Goal: Information Seeking & Learning: Learn about a topic

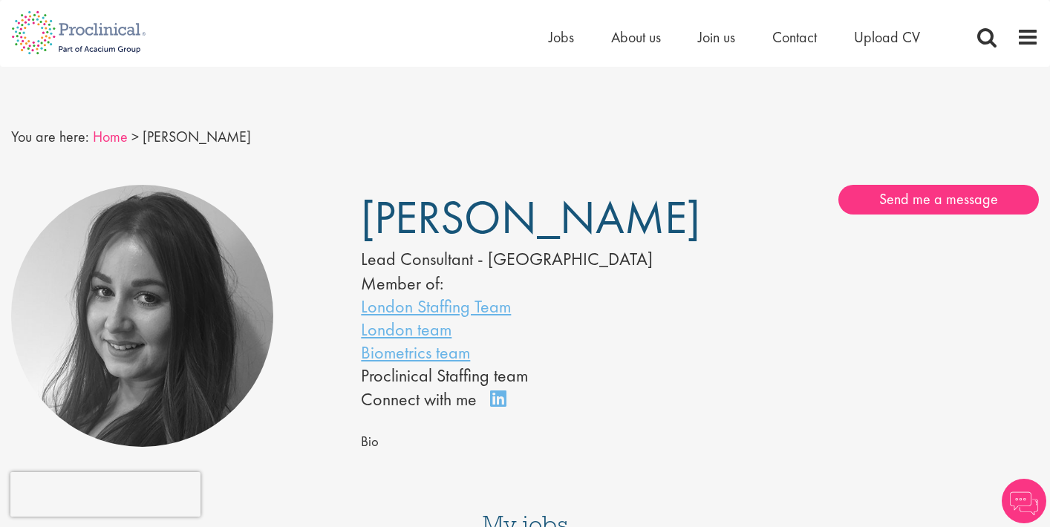
click at [105, 137] on link "Home" at bounding box center [110, 136] width 35 height 19
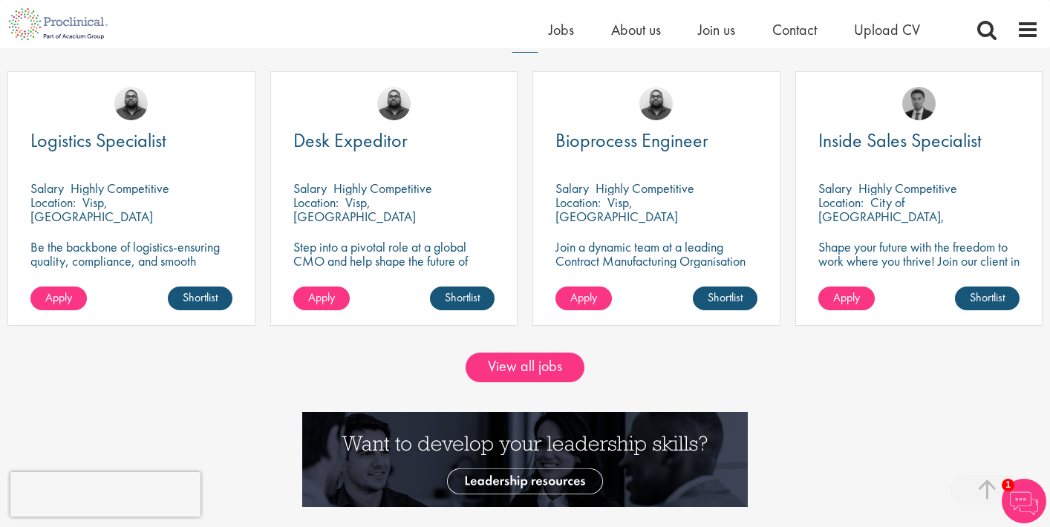
scroll to position [1268, 0]
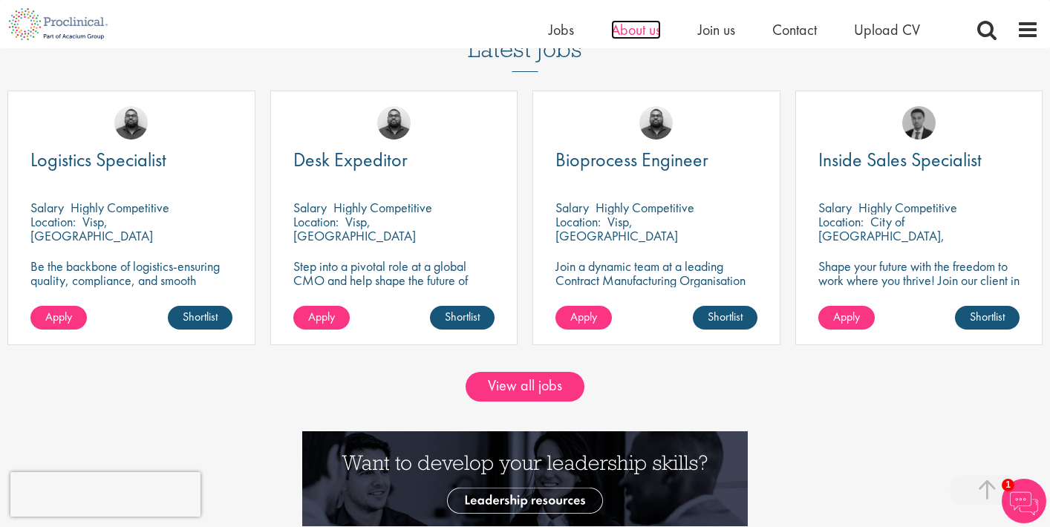
click at [639, 34] on span "About us" at bounding box center [636, 29] width 50 height 19
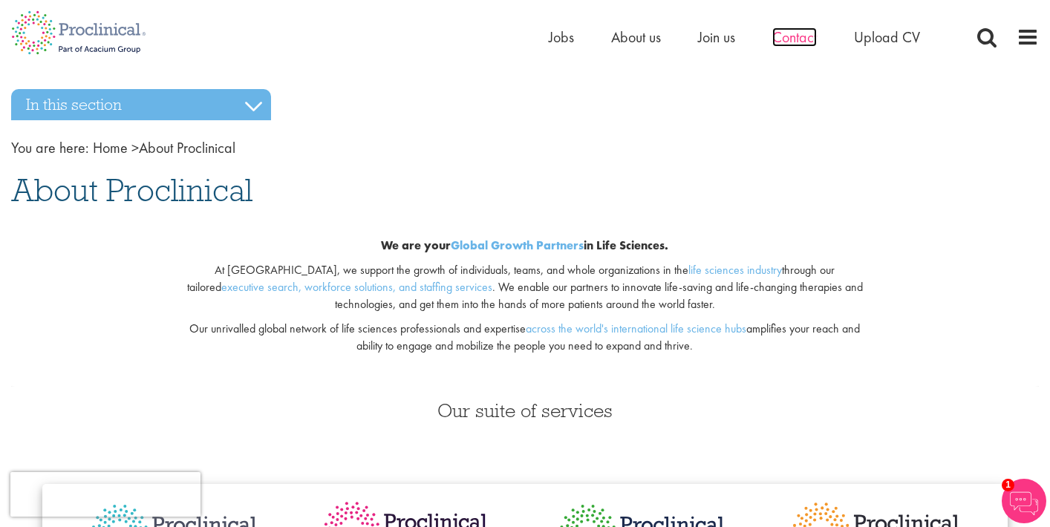
click at [783, 36] on span "Contact" at bounding box center [794, 36] width 45 height 19
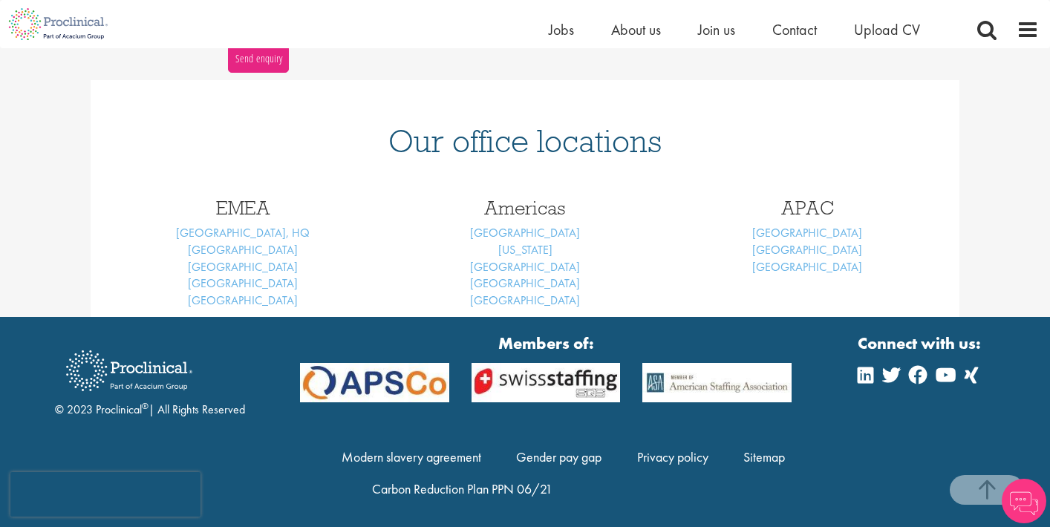
scroll to position [581, 0]
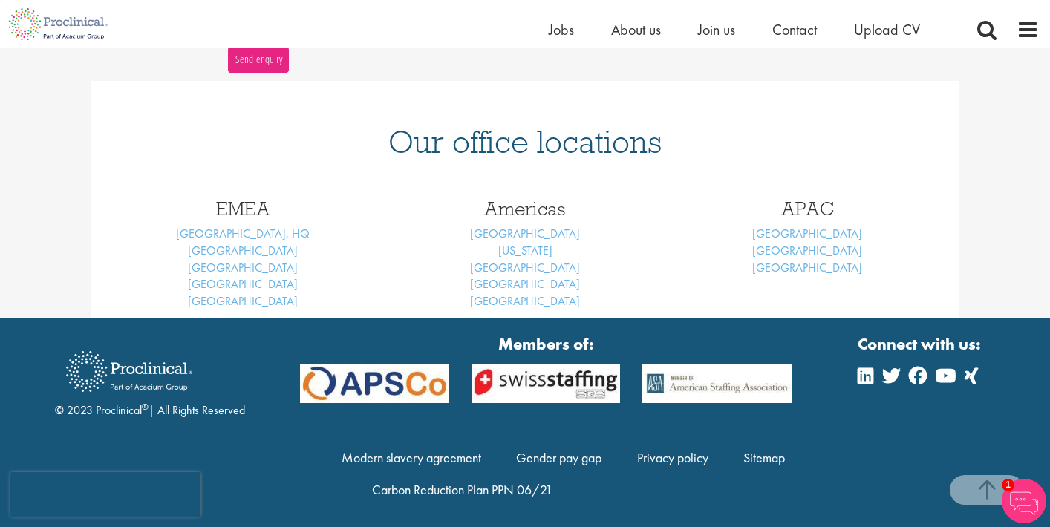
click at [48, 20] on img at bounding box center [58, 24] width 117 height 48
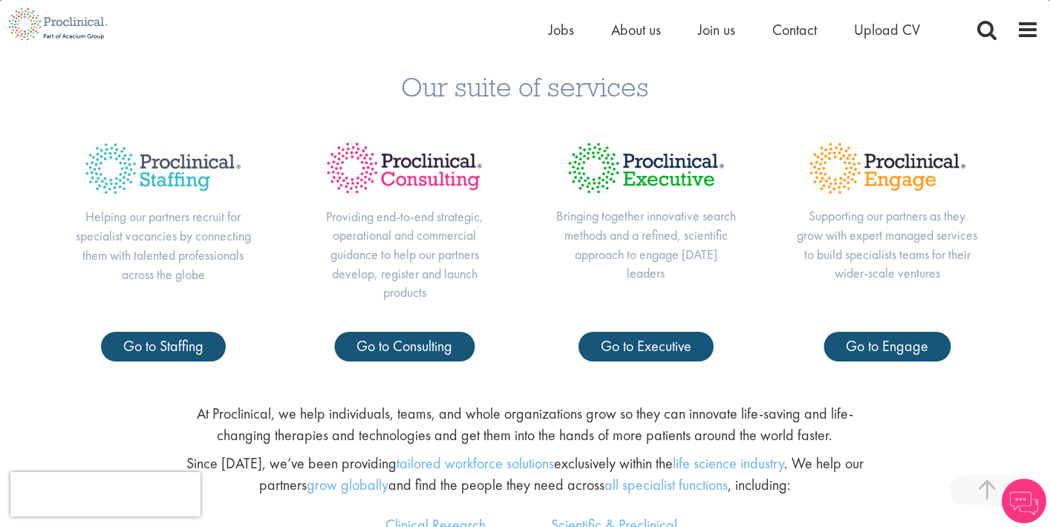
scroll to position [547, 0]
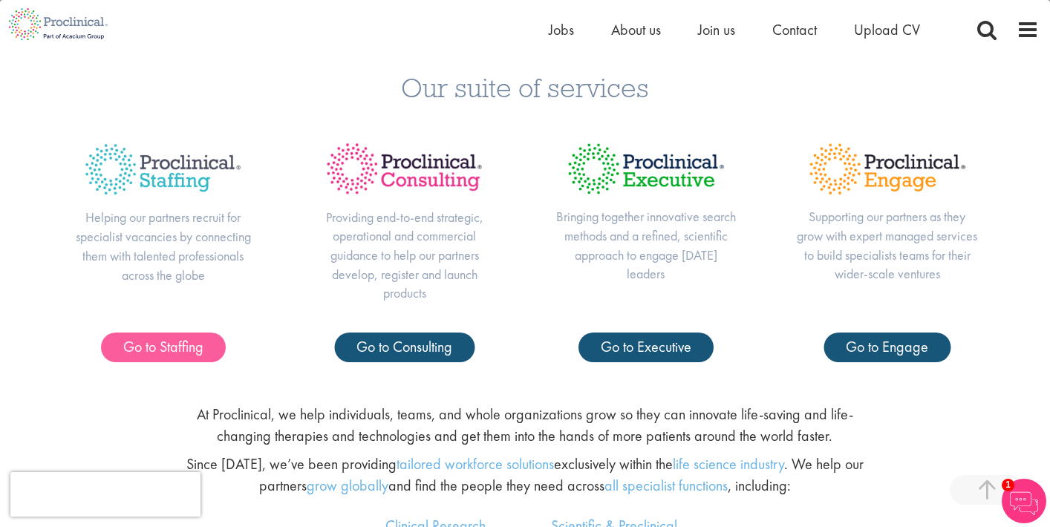
click at [174, 344] on span "Go to Staffing" at bounding box center [163, 346] width 80 height 19
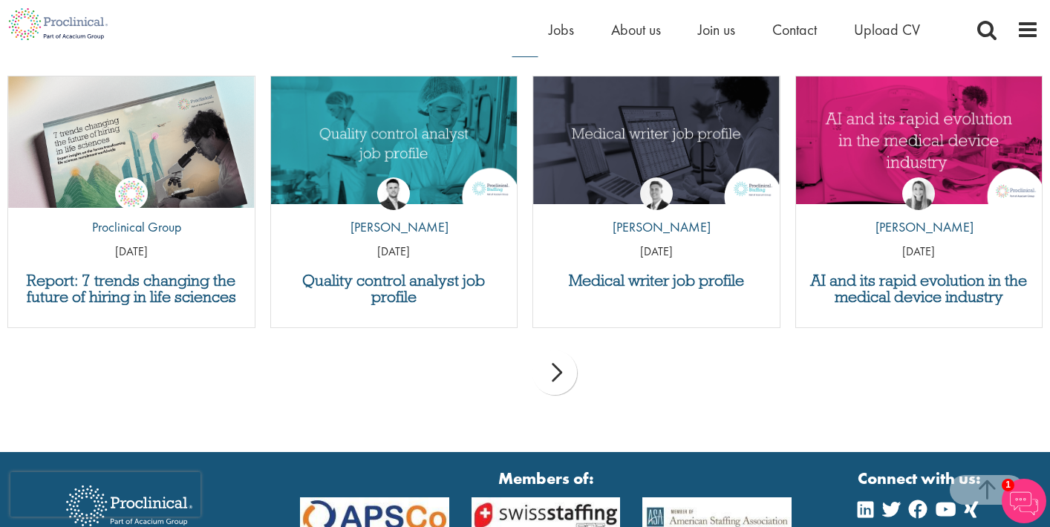
scroll to position [1982, 0]
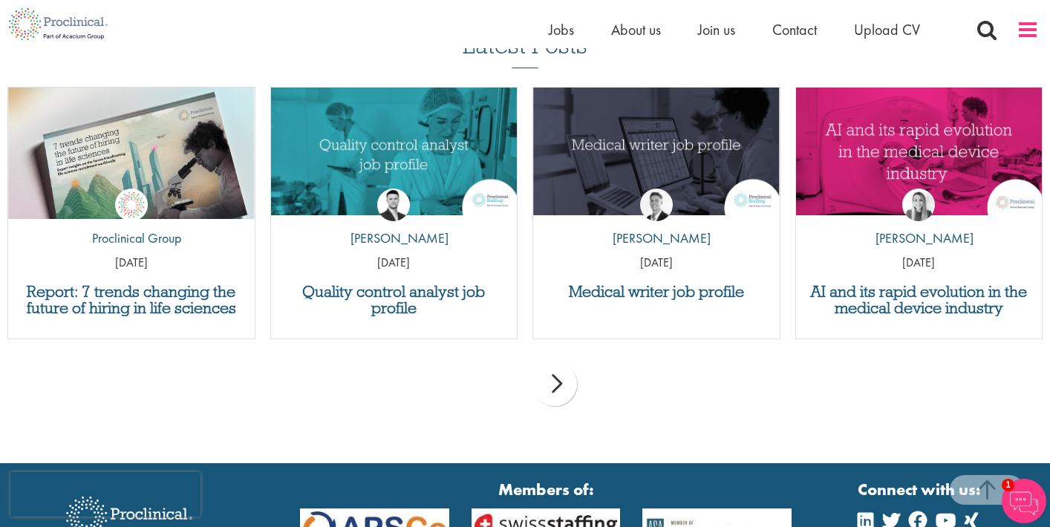
click at [1023, 28] on span at bounding box center [1028, 30] width 22 height 22
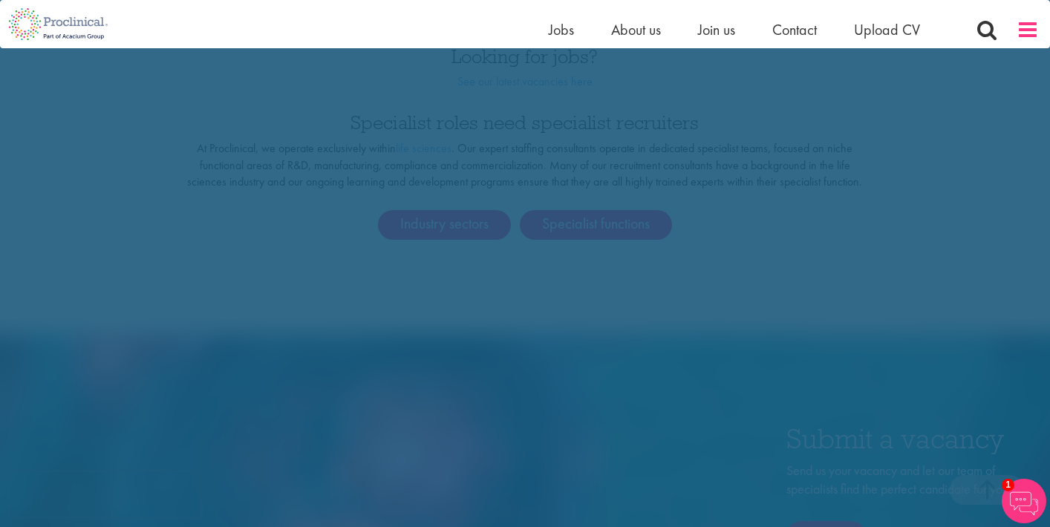
scroll to position [0, 0]
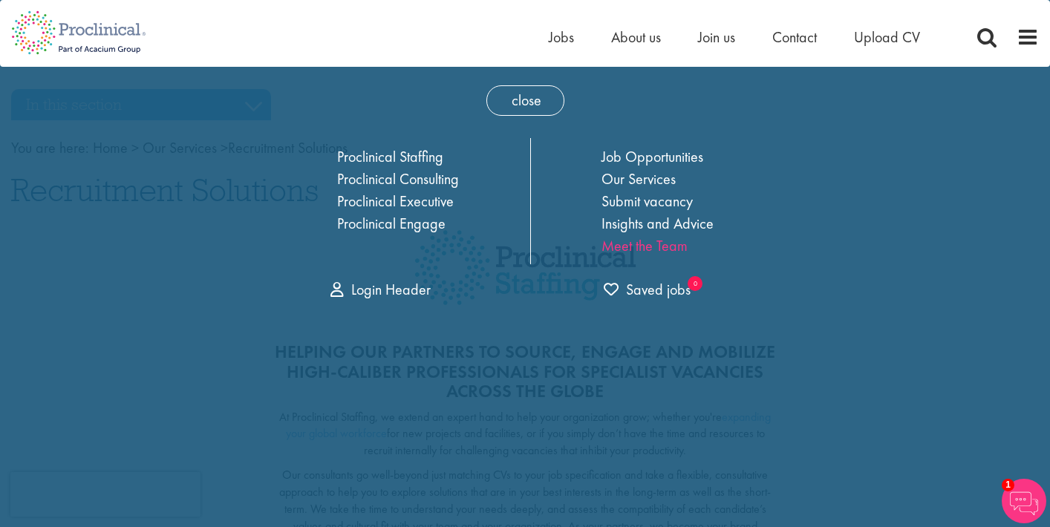
click at [620, 244] on link "Meet the Team" at bounding box center [644, 245] width 86 height 19
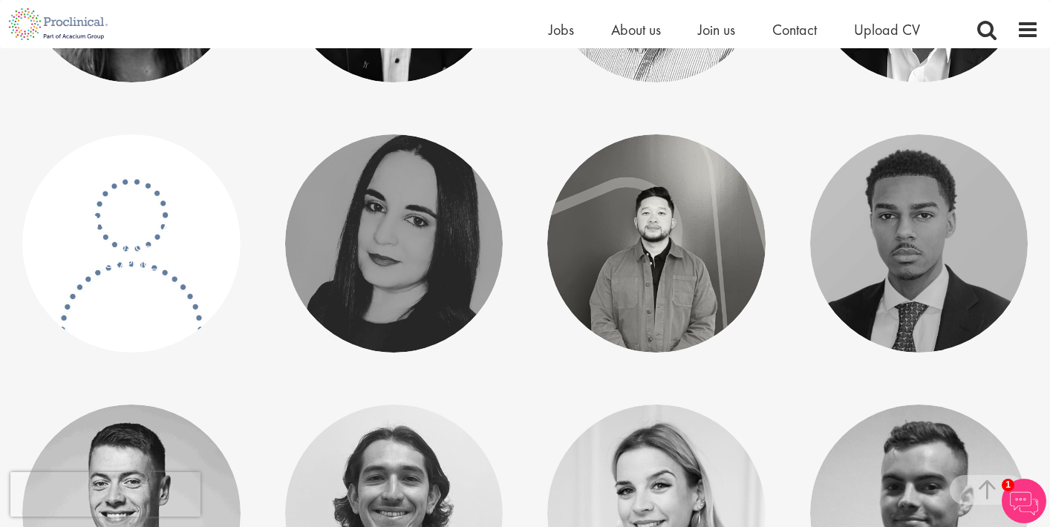
scroll to position [2532, 0]
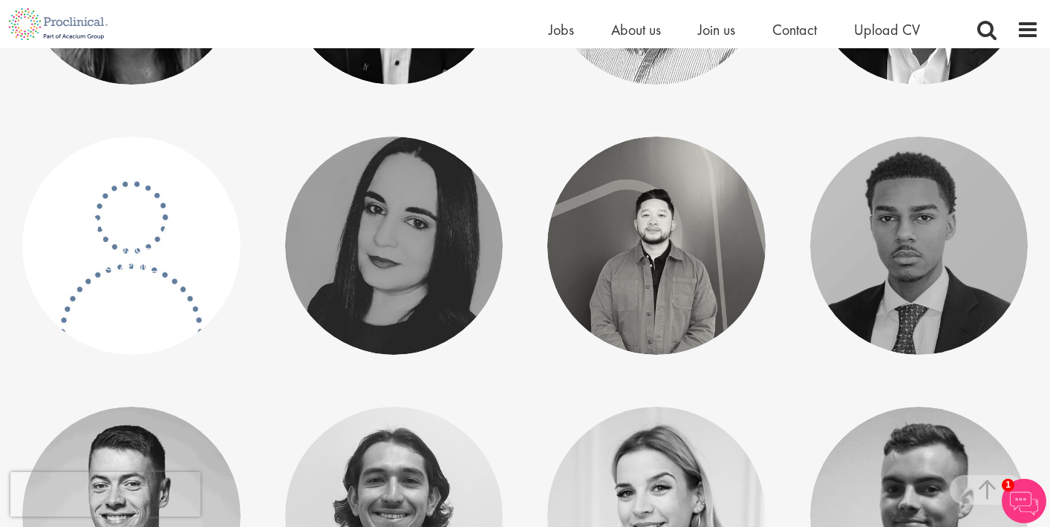
click at [125, 183] on link at bounding box center [131, 246] width 218 height 218
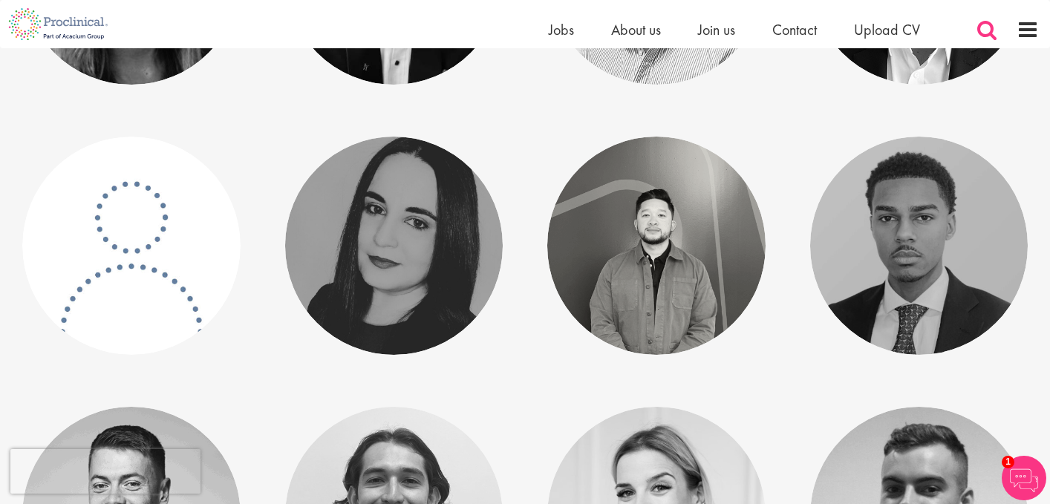
click at [985, 22] on span at bounding box center [987, 30] width 22 height 22
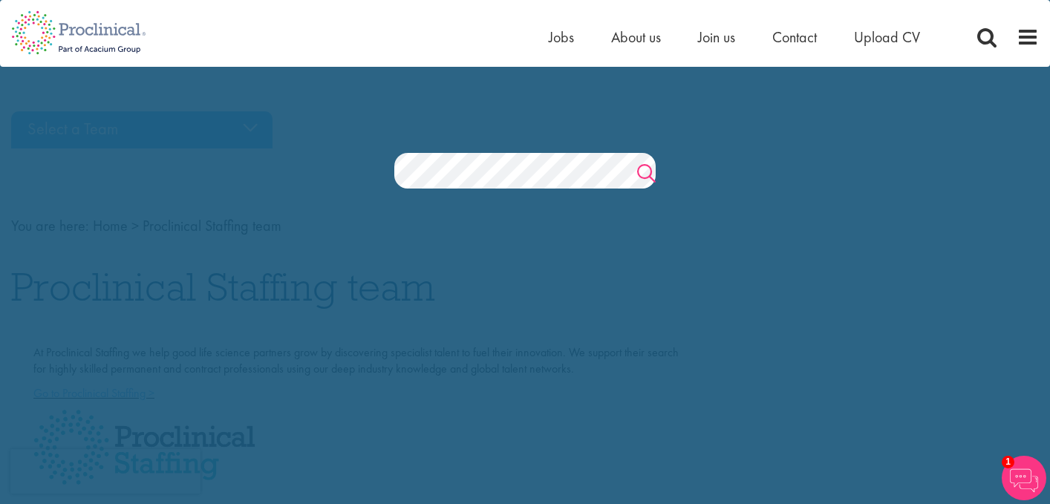
click at [646, 172] on link "Search" at bounding box center [646, 175] width 19 height 30
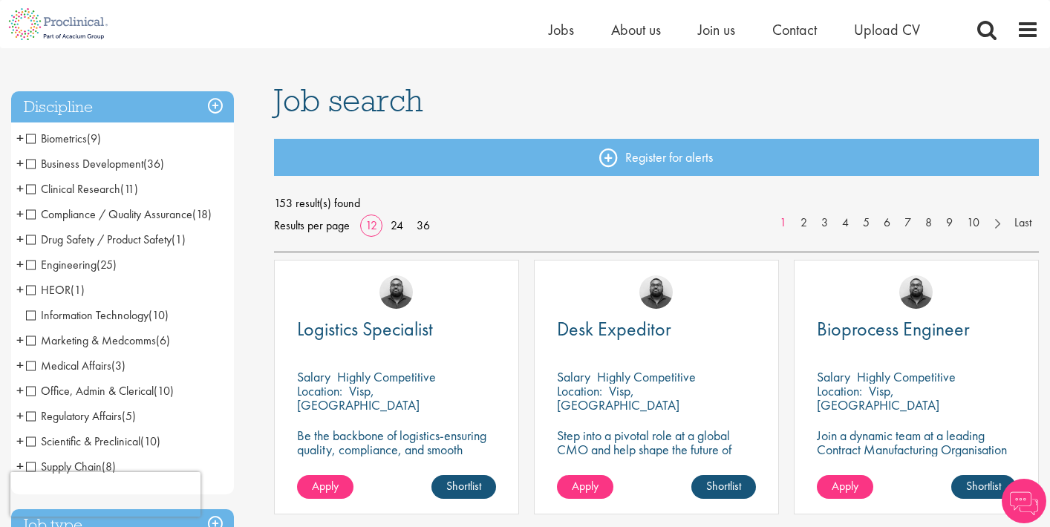
scroll to position [72, 0]
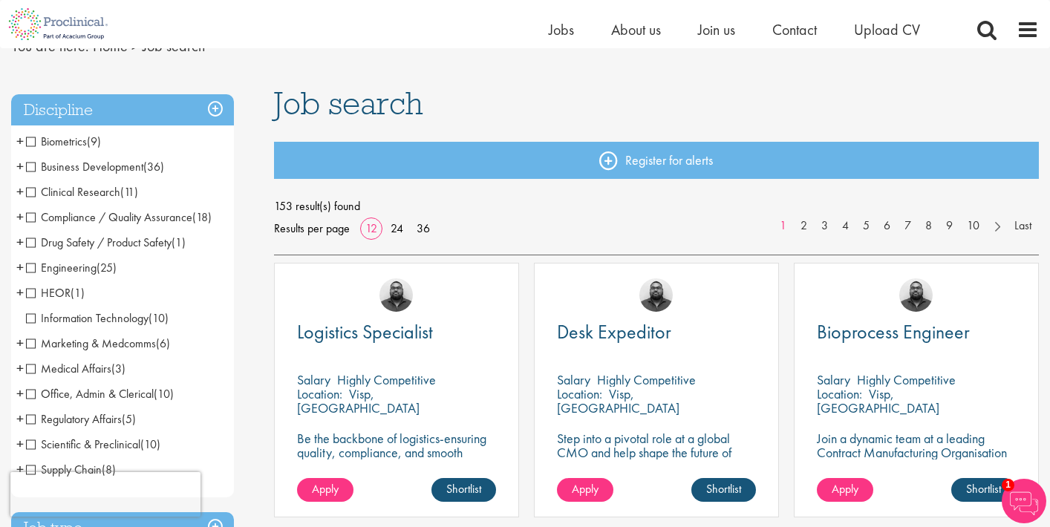
click at [30, 138] on span "Biometrics" at bounding box center [56, 142] width 61 height 16
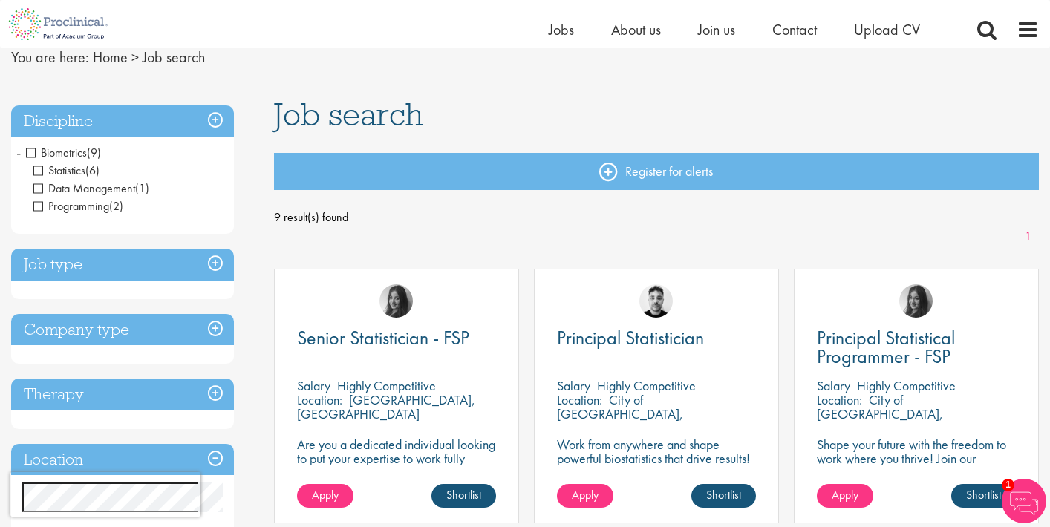
scroll to position [65, 0]
